Goal: Transaction & Acquisition: Purchase product/service

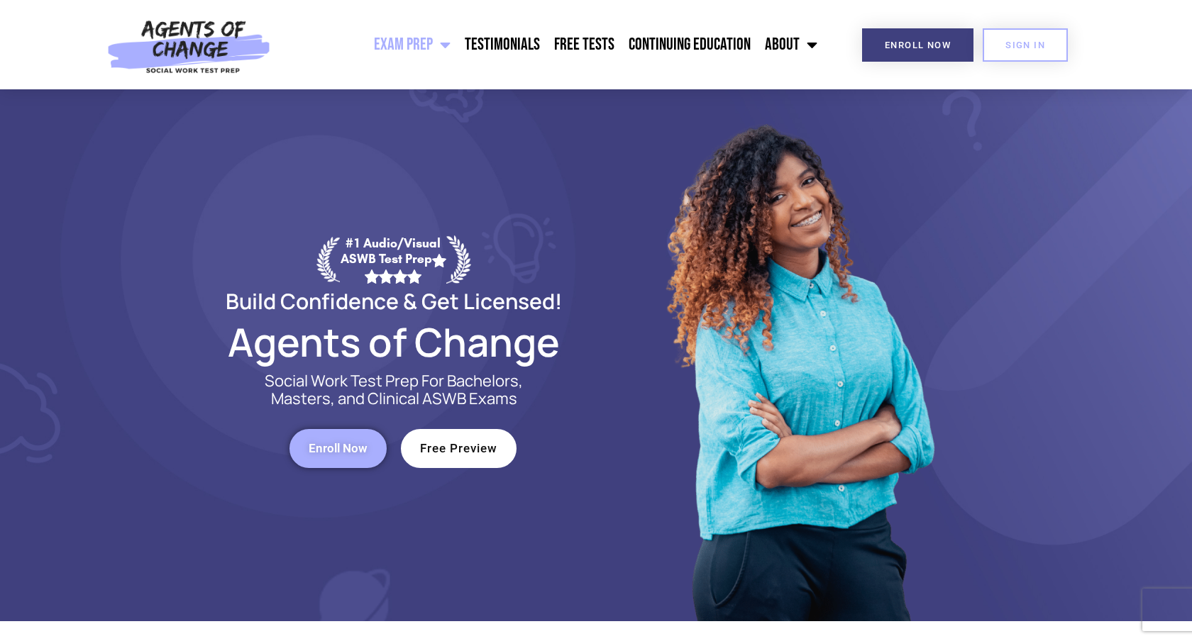
click at [311, 445] on span "Enroll Now" at bounding box center [338, 449] width 59 height 12
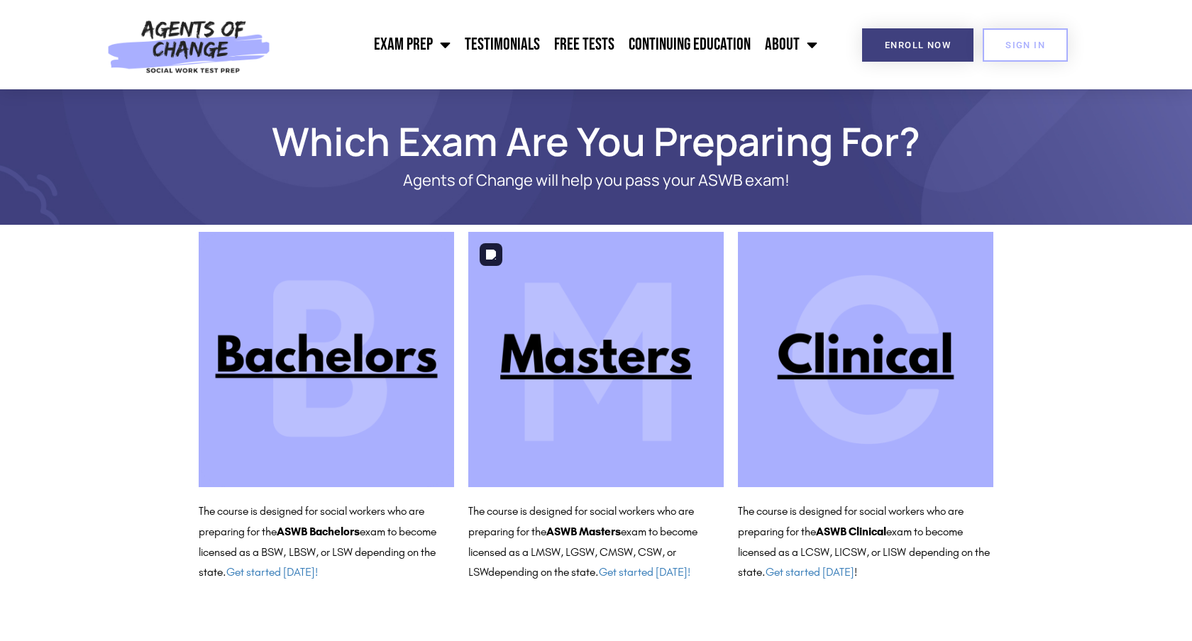
click at [620, 363] on img at bounding box center [595, 359] width 255 height 255
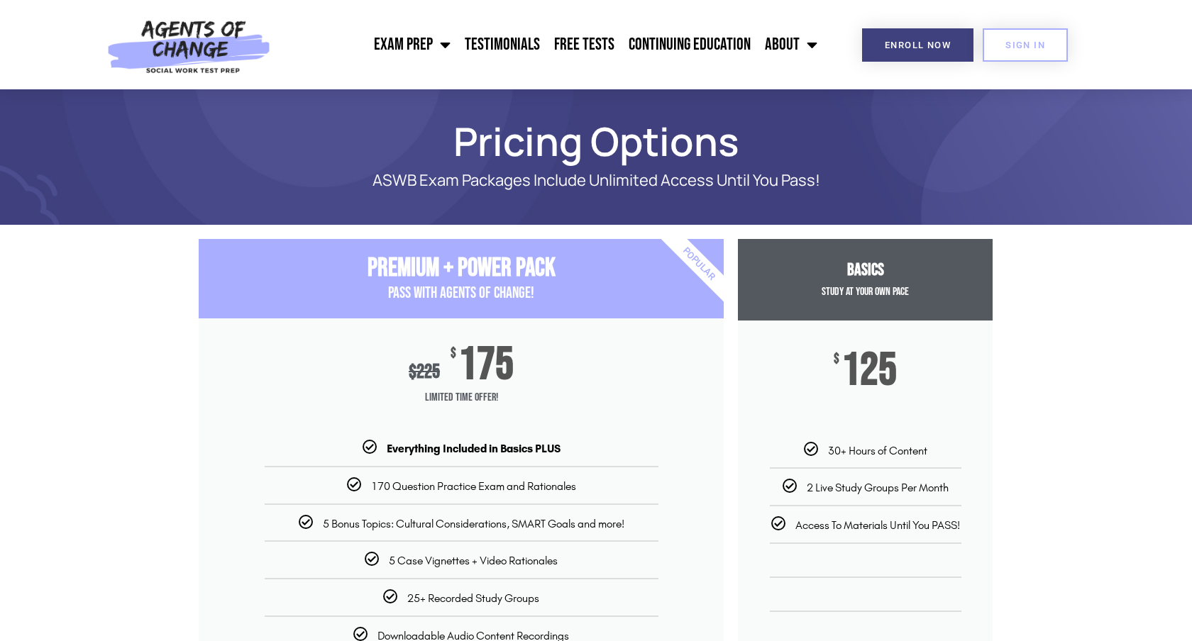
click at [1112, 355] on section "Premium + Power Pack PASS with AGENTS OF CHANGE! $ 225 $ 175 Limited Time Offer…" at bounding box center [596, 532] width 1192 height 601
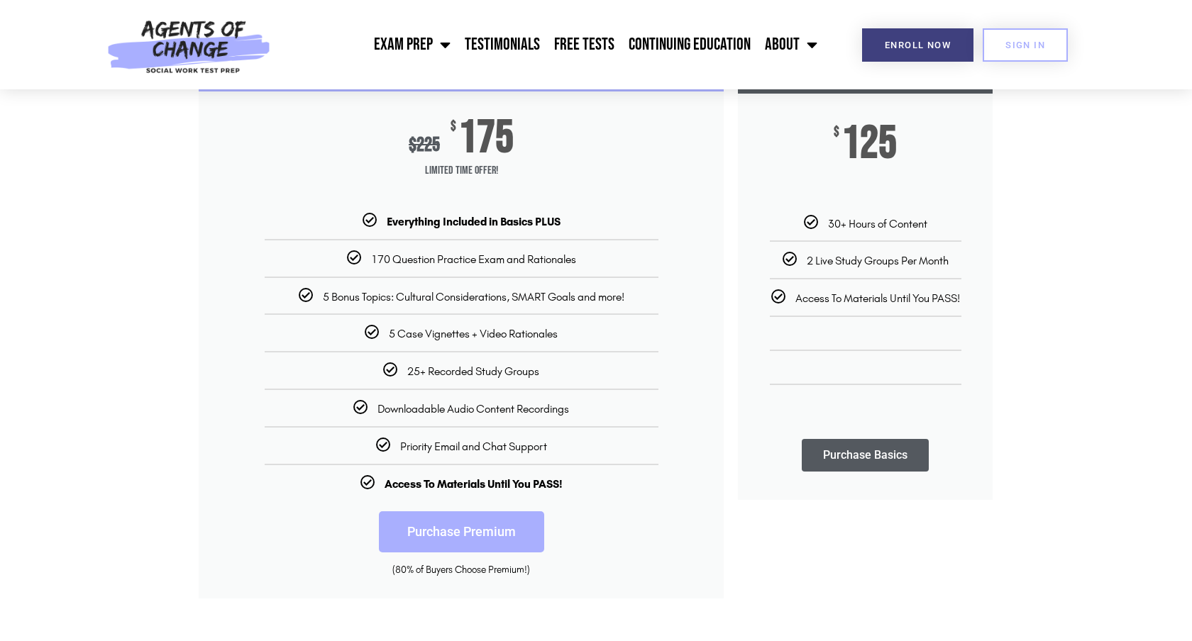
scroll to position [255, 0]
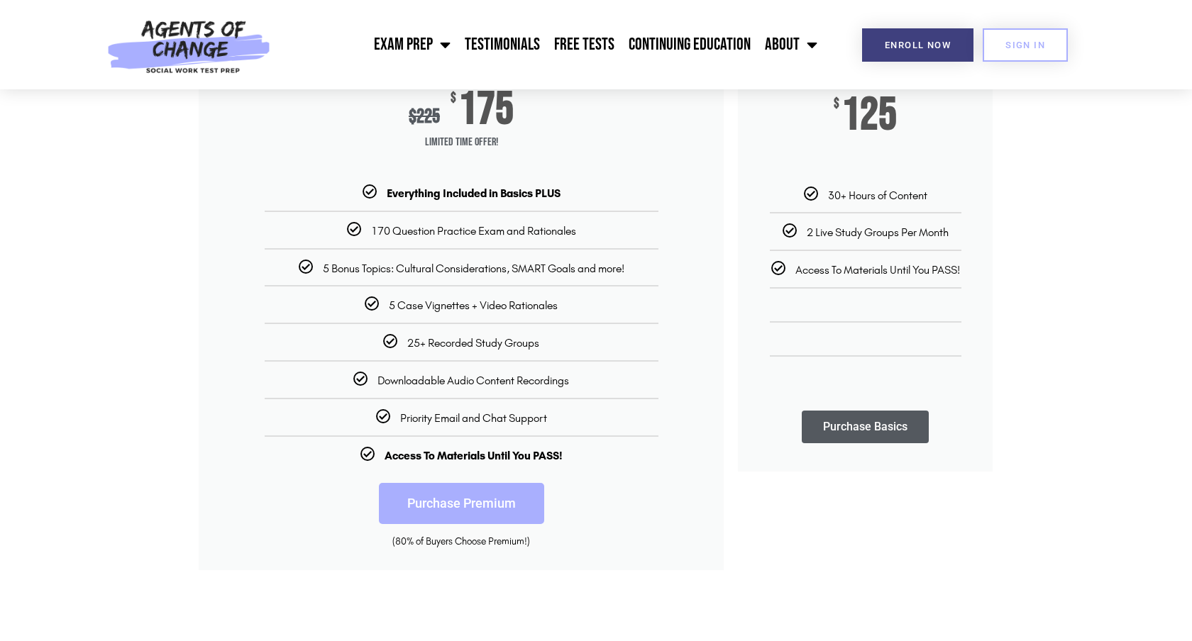
click at [462, 504] on link "Purchase Premium" at bounding box center [461, 503] width 165 height 41
click at [487, 243] on ul "Everything Included in Basics PLUS 170 Question Practice Exam and Rationales 5 …" at bounding box center [461, 323] width 525 height 277
click at [403, 193] on b "Everything Included in Basics PLUS" at bounding box center [474, 193] width 174 height 13
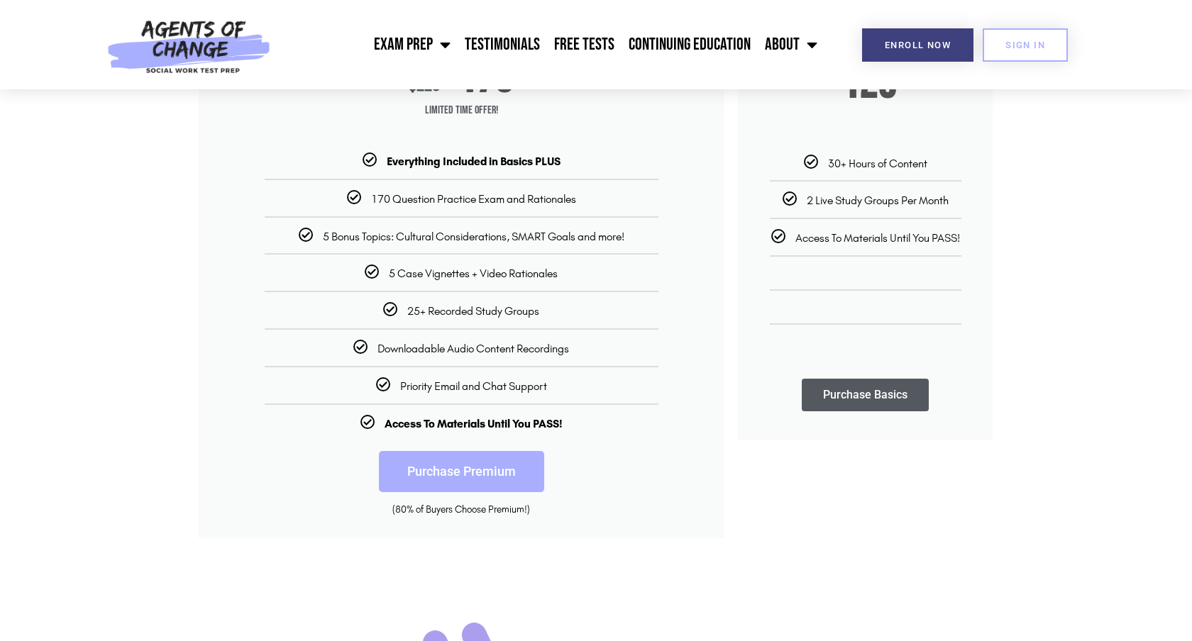
scroll to position [312, 0]
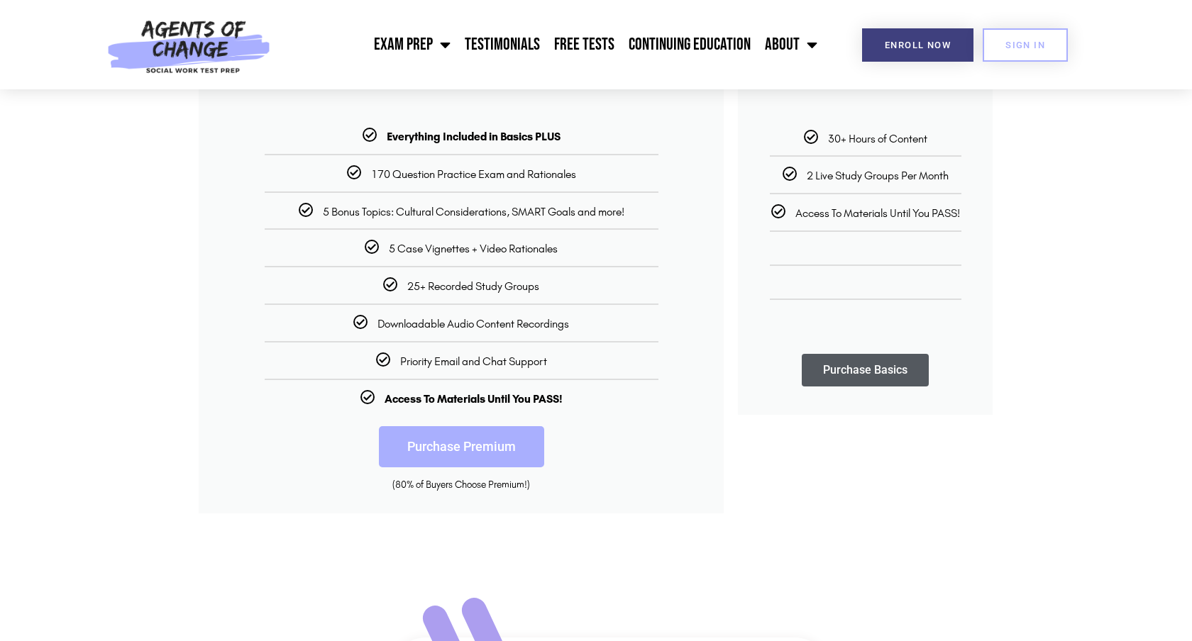
click at [397, 148] on ul "Everything Included in Basics PLUS 170 Question Practice Exam and Rationales 5 …" at bounding box center [461, 266] width 525 height 277
click at [440, 449] on link "Purchase Premium" at bounding box center [461, 446] width 165 height 41
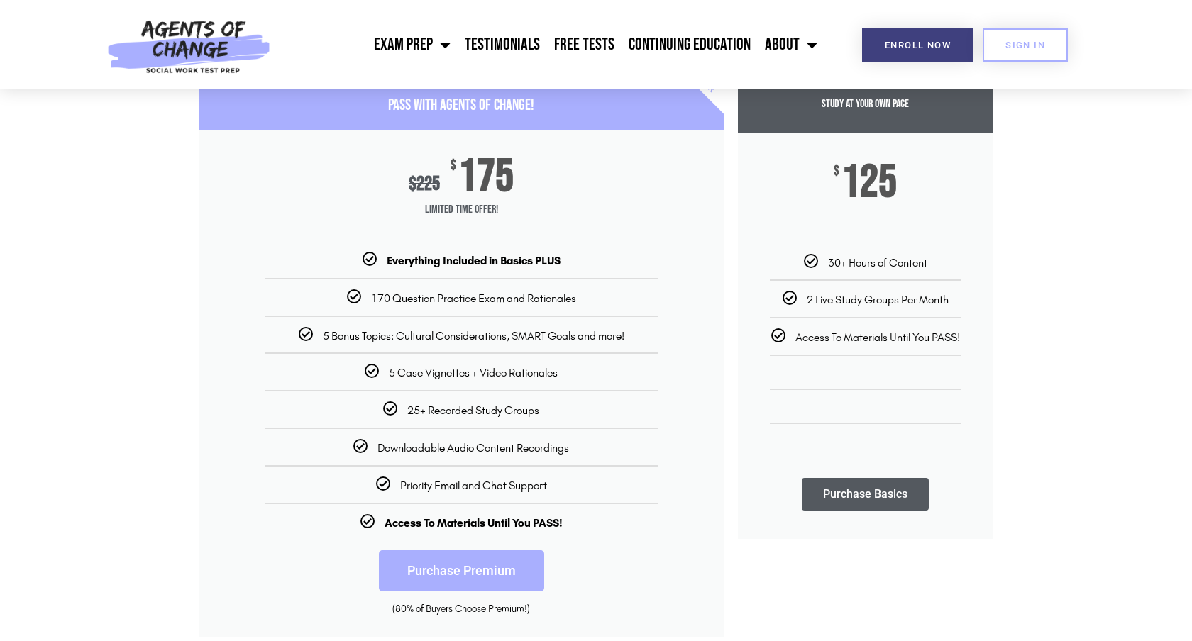
scroll to position [191, 0]
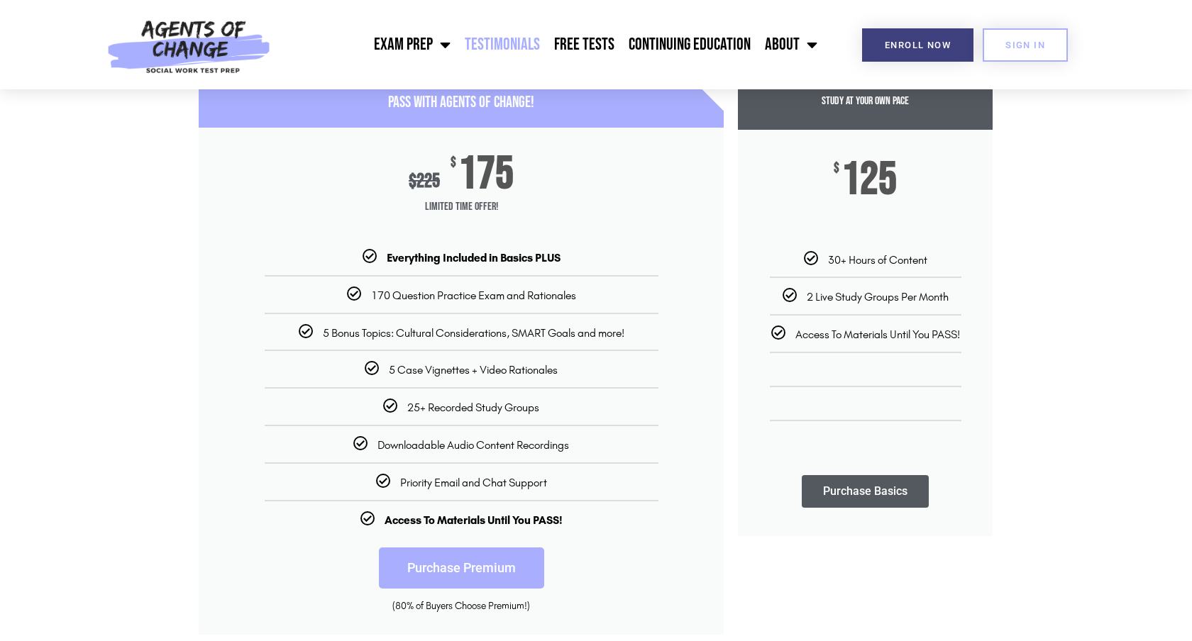
click at [544, 44] on link "Testimonials" at bounding box center [502, 44] width 89 height 35
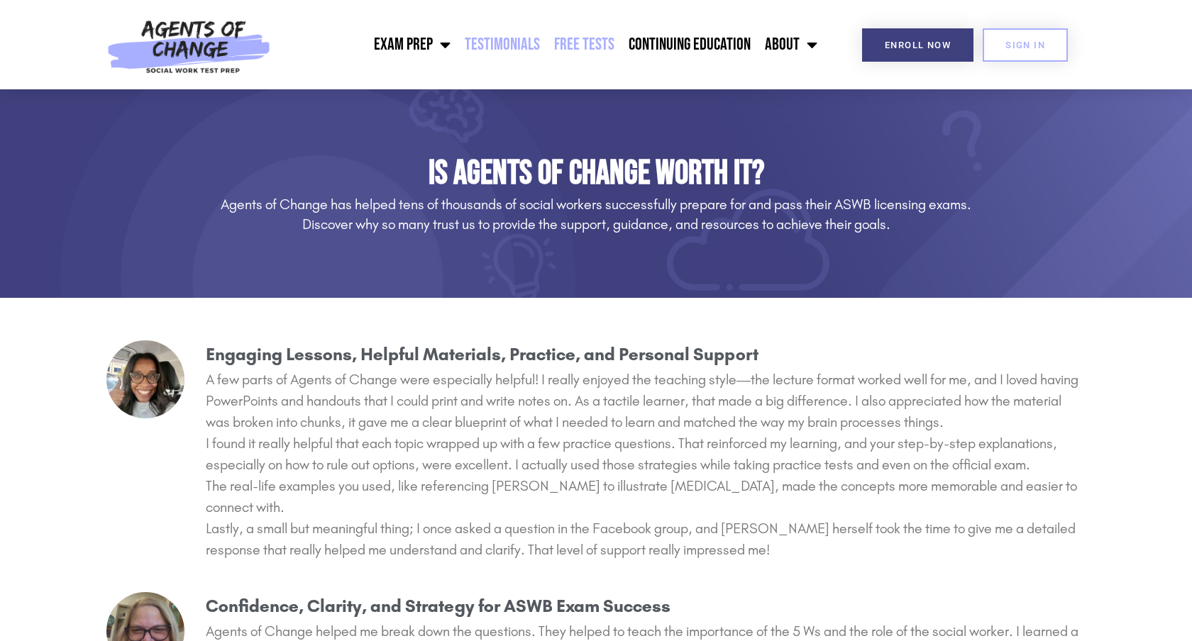
click at [597, 49] on link "Free Tests" at bounding box center [584, 44] width 74 height 35
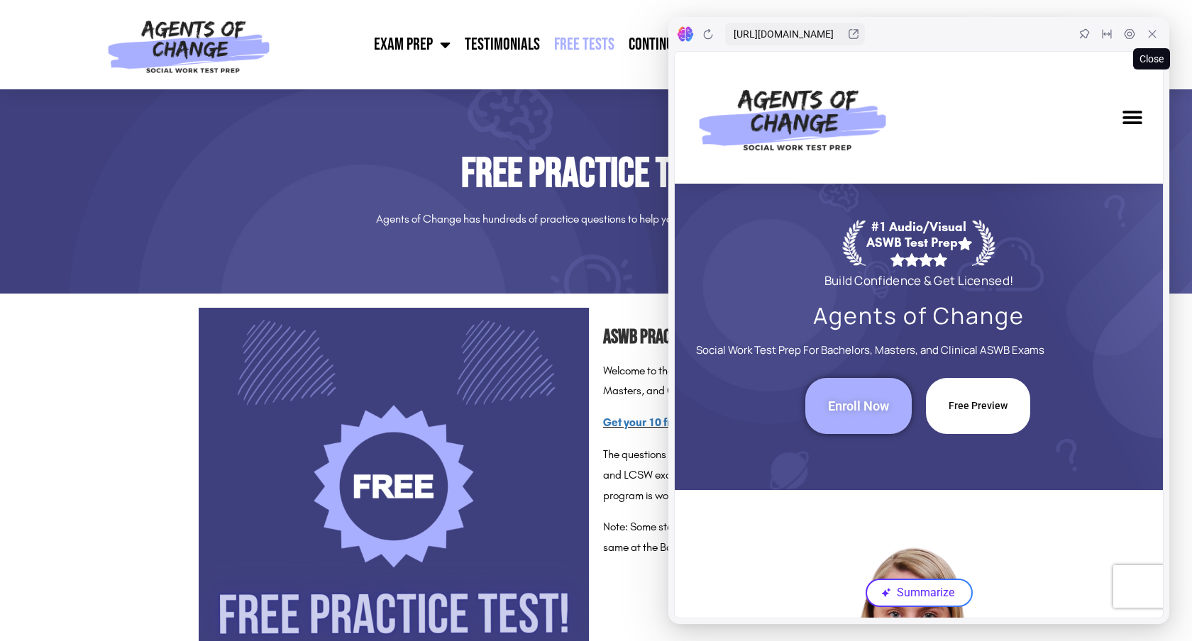
click at [1156, 40] on div at bounding box center [1152, 34] width 23 height 23
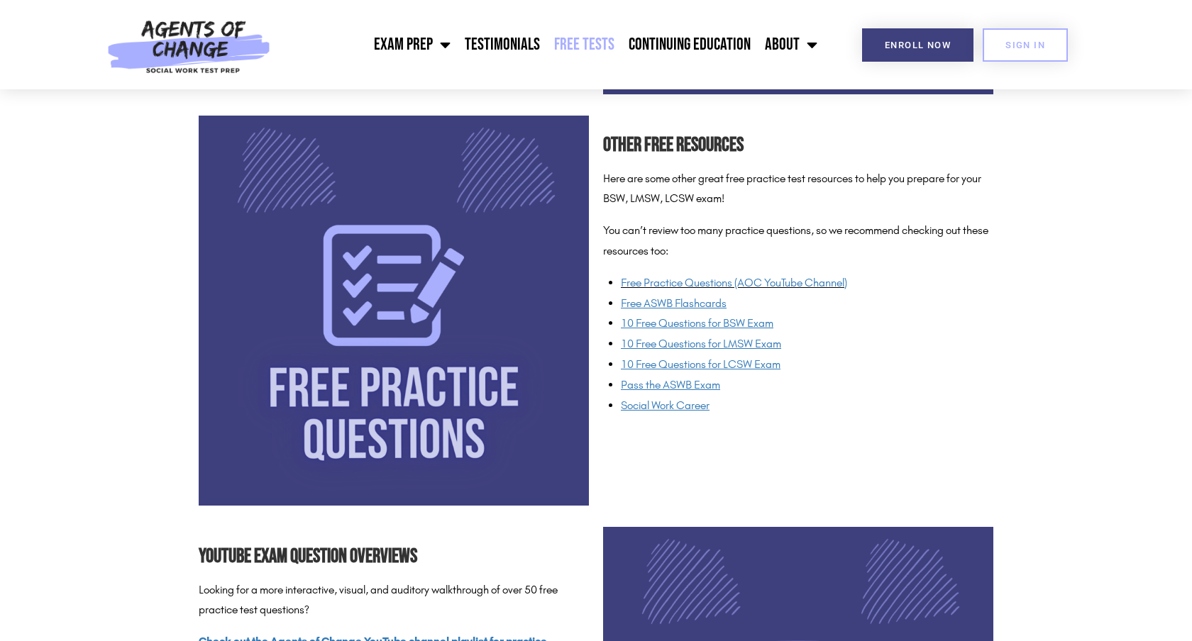
scroll to position [1065, 0]
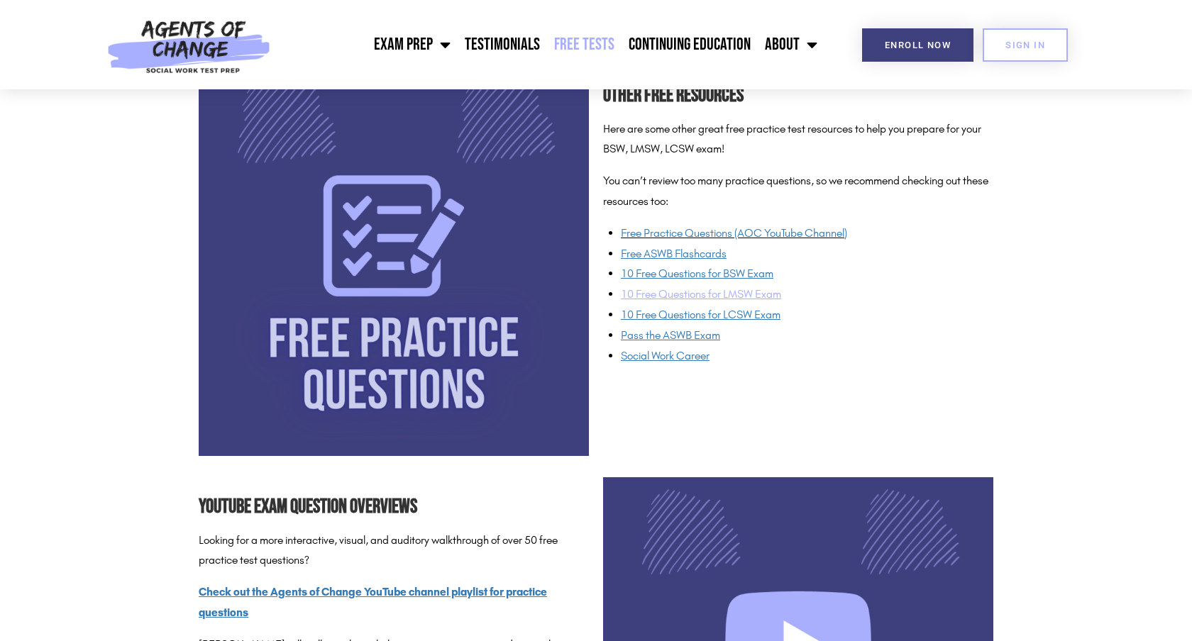
click at [653, 296] on span "10 Free Questions for LMSW Exam" at bounding box center [701, 293] width 160 height 13
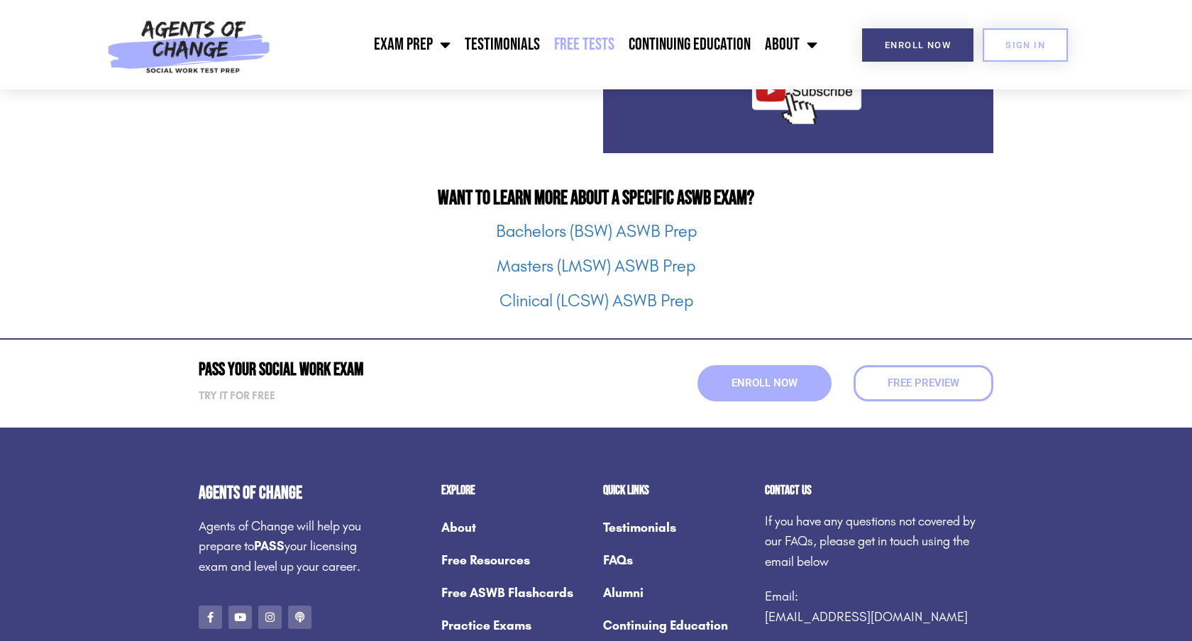
scroll to position [1780, 0]
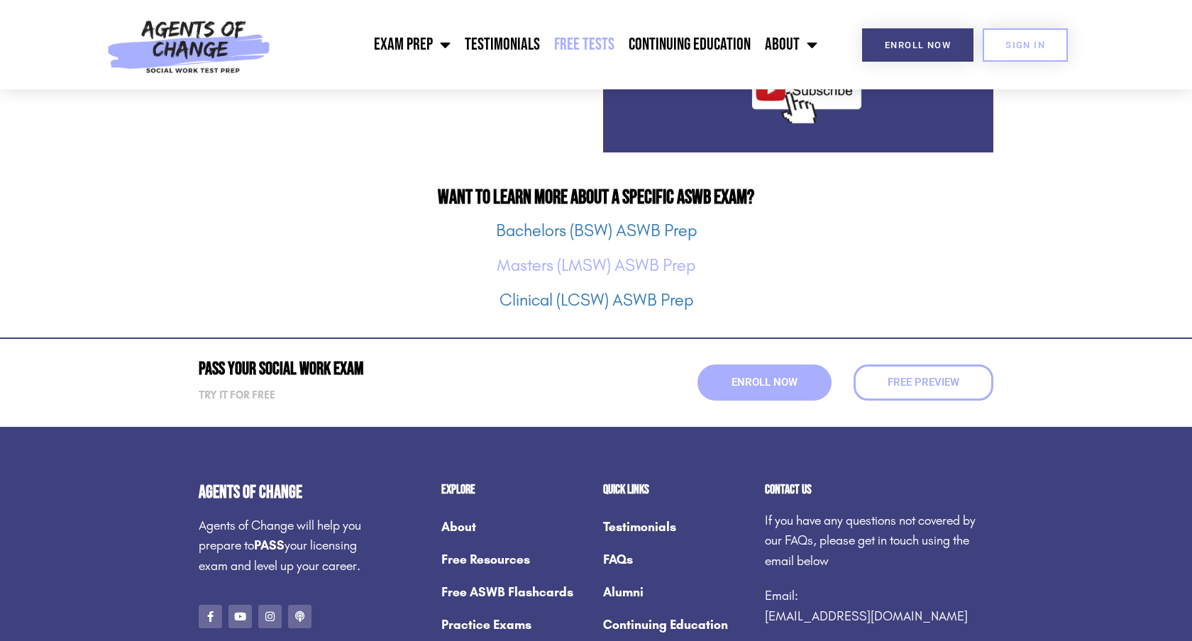
click at [635, 268] on link "Masters (LMSW) ASWB Prep" at bounding box center [596, 265] width 199 height 20
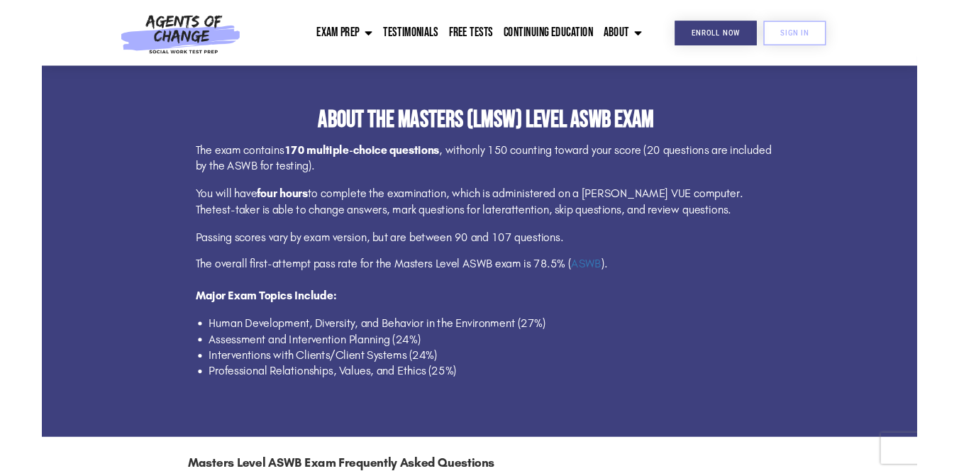
scroll to position [787, 0]
